Goal: Information Seeking & Learning: Learn about a topic

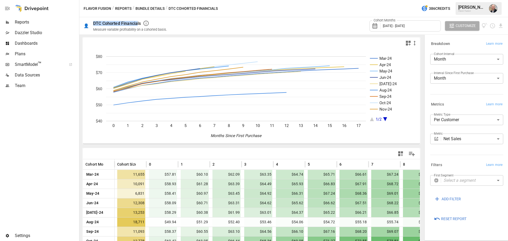
drag, startPoint x: 93, startPoint y: 24, endPoint x: 138, endPoint y: 24, distance: 44.2
click at [138, 24] on div "DTC Cohorted Financials" at bounding box center [117, 23] width 48 height 5
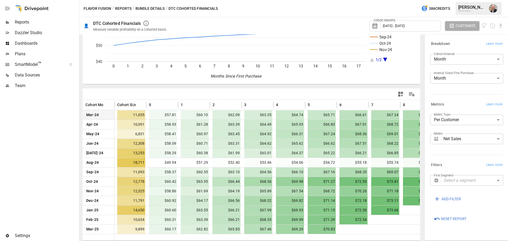
scroll to position [60, 0]
drag, startPoint x: 133, startPoint y: 114, endPoint x: 144, endPoint y: 116, distance: 10.9
click at [144, 116] on span "11,655" at bounding box center [131, 114] width 28 height 9
click at [157, 113] on span "$57.81" at bounding box center [163, 114] width 28 height 9
drag, startPoint x: 163, startPoint y: 114, endPoint x: 177, endPoint y: 116, distance: 14.1
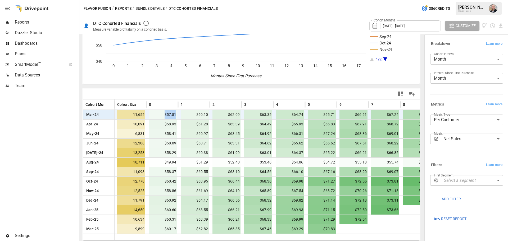
click at [177, 116] on span "$57.81" at bounding box center [163, 114] width 28 height 9
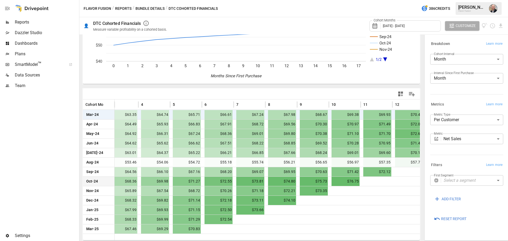
click at [256, 180] on span "$73.81" at bounding box center [250, 181] width 28 height 9
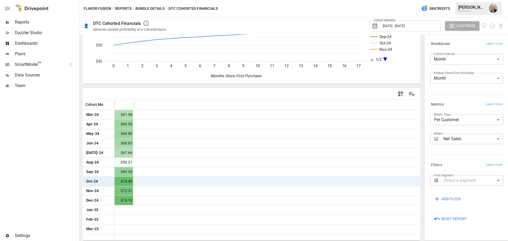
scroll to position [0, 0]
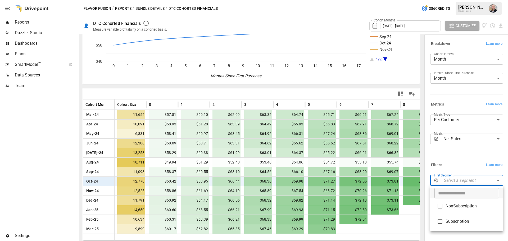
click at [460, 0] on body "Reports Dazzler Studio Dashboards Plans SmartModel ™ Data Sources Team Settings…" at bounding box center [254, 0] width 508 height 0
click at [455, 159] on div at bounding box center [254, 120] width 508 height 241
click at [463, 0] on body "Reports Dazzler Studio Dashboards Plans SmartModel ™ Data Sources Team Settings…" at bounding box center [254, 0] width 508 height 0
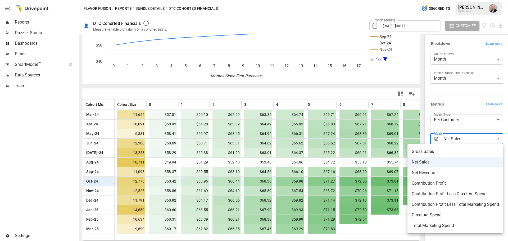
click at [455, 195] on span "Contribution Profit Less Direct Ad Spend" at bounding box center [454, 194] width 87 height 6
type input "**********"
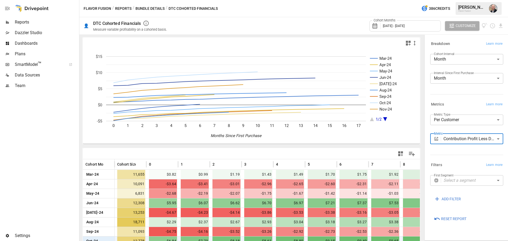
click at [44, 21] on span "Reports" at bounding box center [46, 22] width 63 height 6
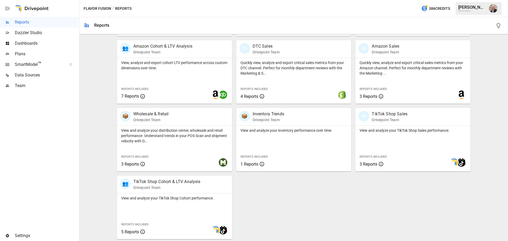
scroll to position [237, 0]
click at [112, 178] on div "Featured Bundle Benchmarks Easily identify strengths and weaknesses for P&L and…" at bounding box center [293, 19] width 424 height 439
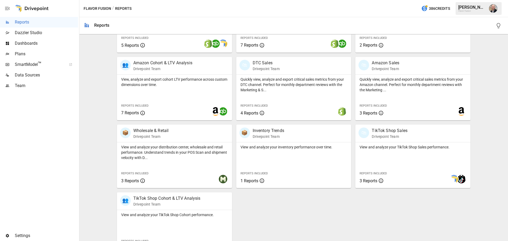
scroll to position [210, 0]
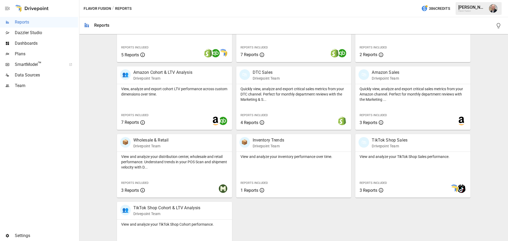
click at [103, 175] on div "Featured Bundle Benchmarks Easily identify strengths and weaknesses for P&L and…" at bounding box center [293, 45] width 424 height 439
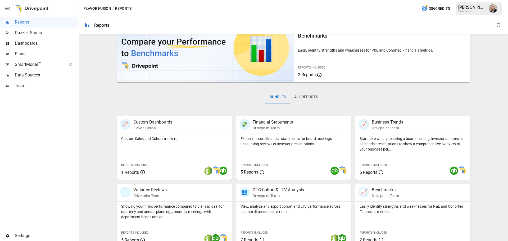
scroll to position [0, 0]
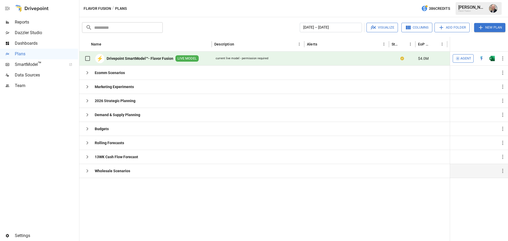
click at [89, 173] on icon "button" at bounding box center [87, 171] width 6 height 6
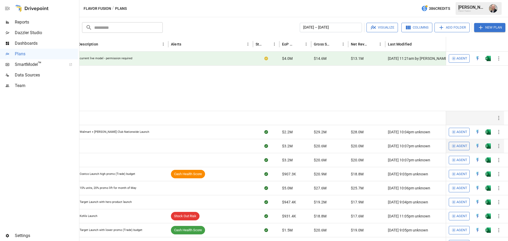
scroll to position [94, 0]
